Goal: Task Accomplishment & Management: Use online tool/utility

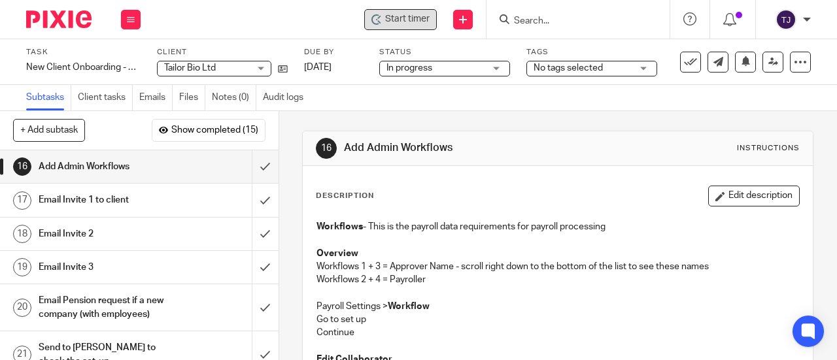
click at [394, 15] on span "Start timer" at bounding box center [407, 19] width 44 height 14
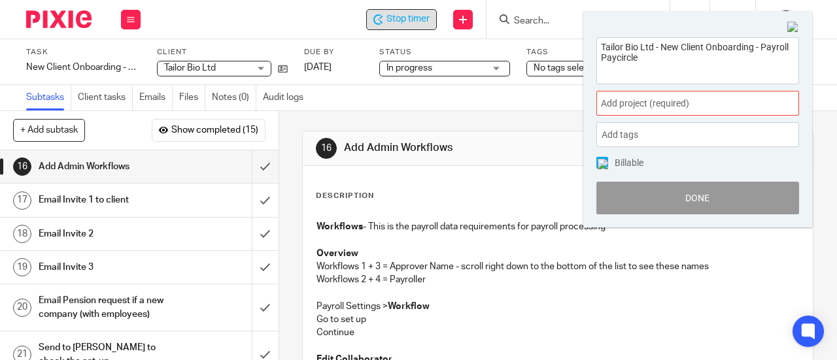
click at [665, 106] on span "Add project (required) :" at bounding box center [683, 104] width 165 height 14
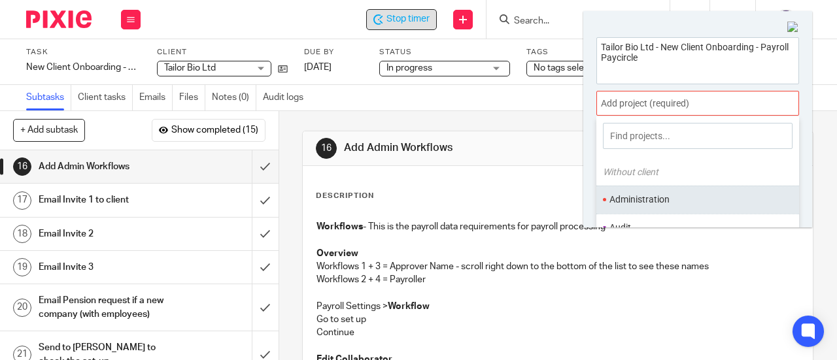
click at [657, 202] on li "Administration" at bounding box center [694, 200] width 171 height 14
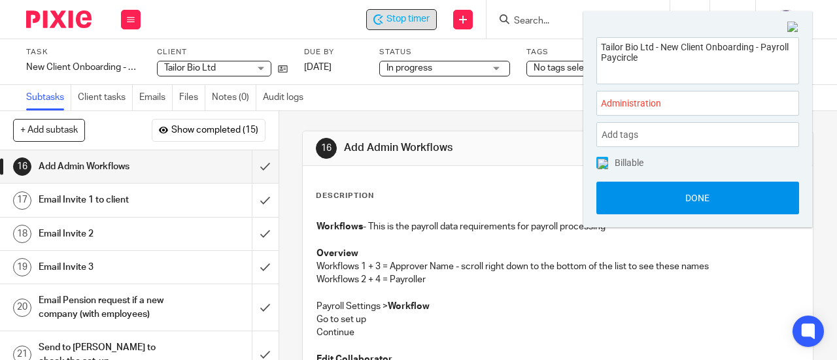
click at [657, 203] on button "Done" at bounding box center [697, 198] width 203 height 33
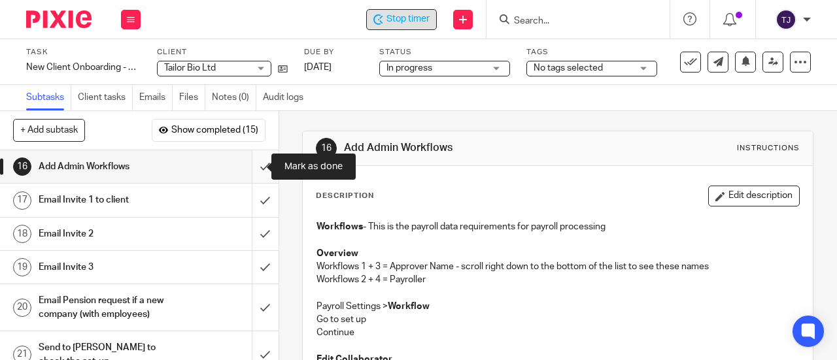
click at [251, 169] on input "submit" at bounding box center [139, 166] width 278 height 33
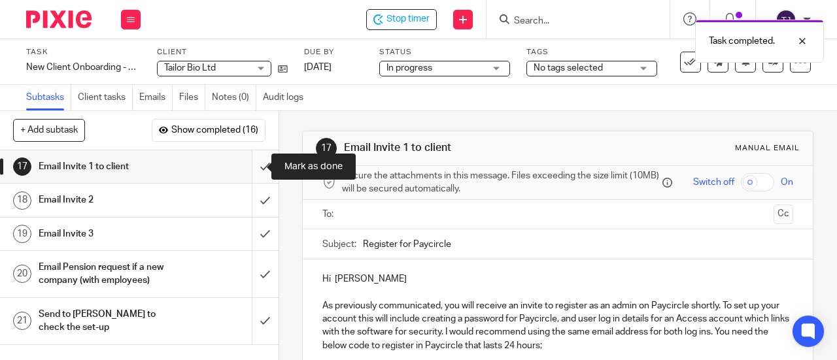
click at [255, 168] on input "submit" at bounding box center [139, 166] width 278 height 33
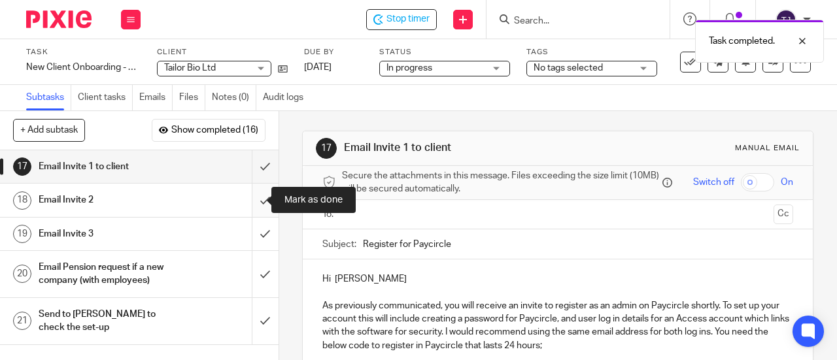
click at [252, 201] on input "submit" at bounding box center [139, 200] width 278 height 33
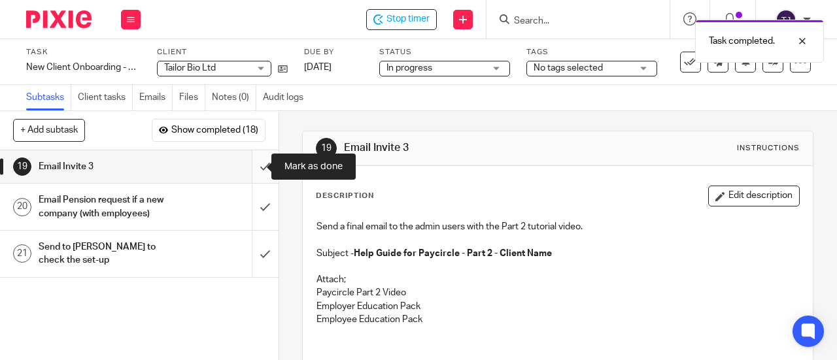
click at [252, 164] on input "submit" at bounding box center [139, 166] width 278 height 33
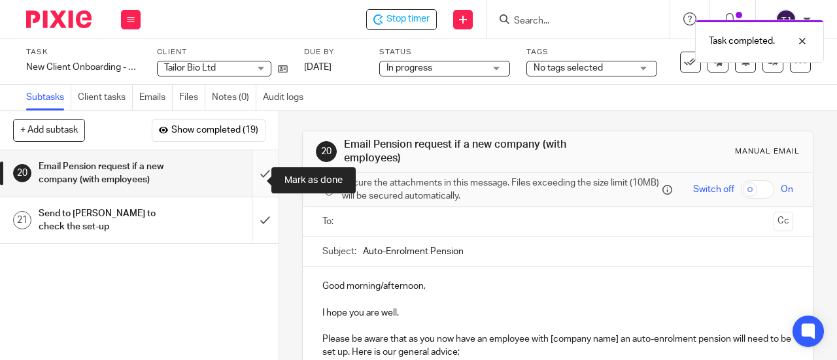
click at [254, 182] on input "submit" at bounding box center [139, 173] width 278 height 46
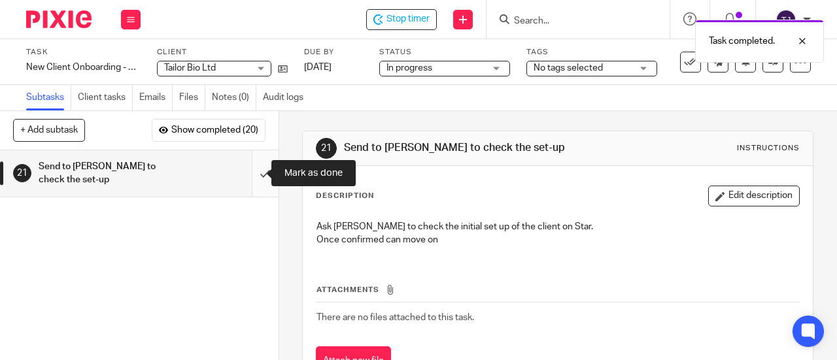
click at [253, 173] on input "submit" at bounding box center [139, 173] width 278 height 46
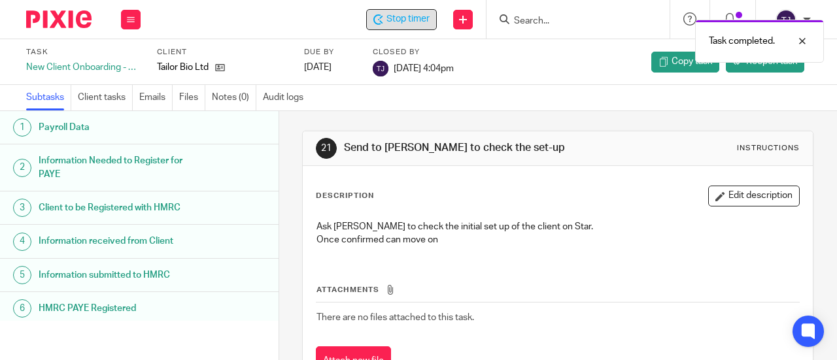
click at [413, 28] on div "Stop timer" at bounding box center [401, 19] width 71 height 21
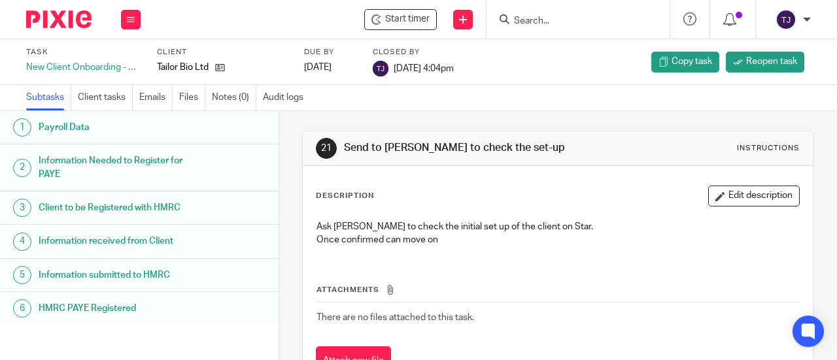
click at [499, 105] on div "Subtasks Client tasks Emails Files Notes (0) Audit logs" at bounding box center [418, 98] width 837 height 26
click at [269, 33] on div "Start timer Send new email Create task Add client Get Support Contact Support H…" at bounding box center [495, 19] width 683 height 39
